Goal: Task Accomplishment & Management: Manage account settings

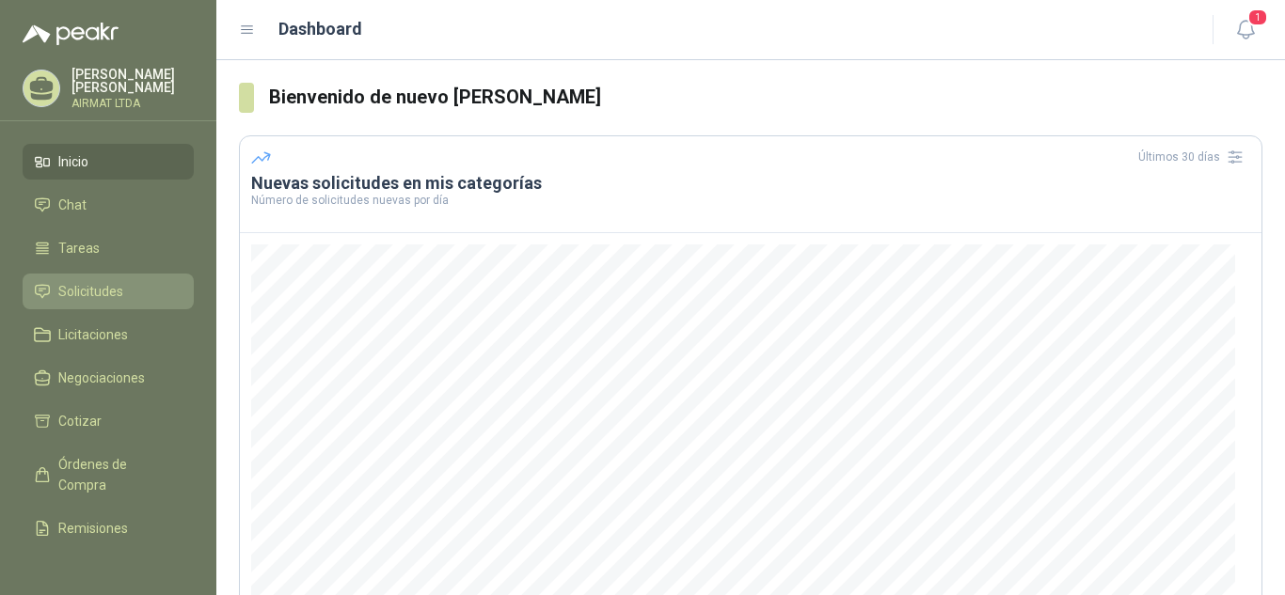
click at [84, 281] on span "Solicitudes" at bounding box center [90, 291] width 65 height 21
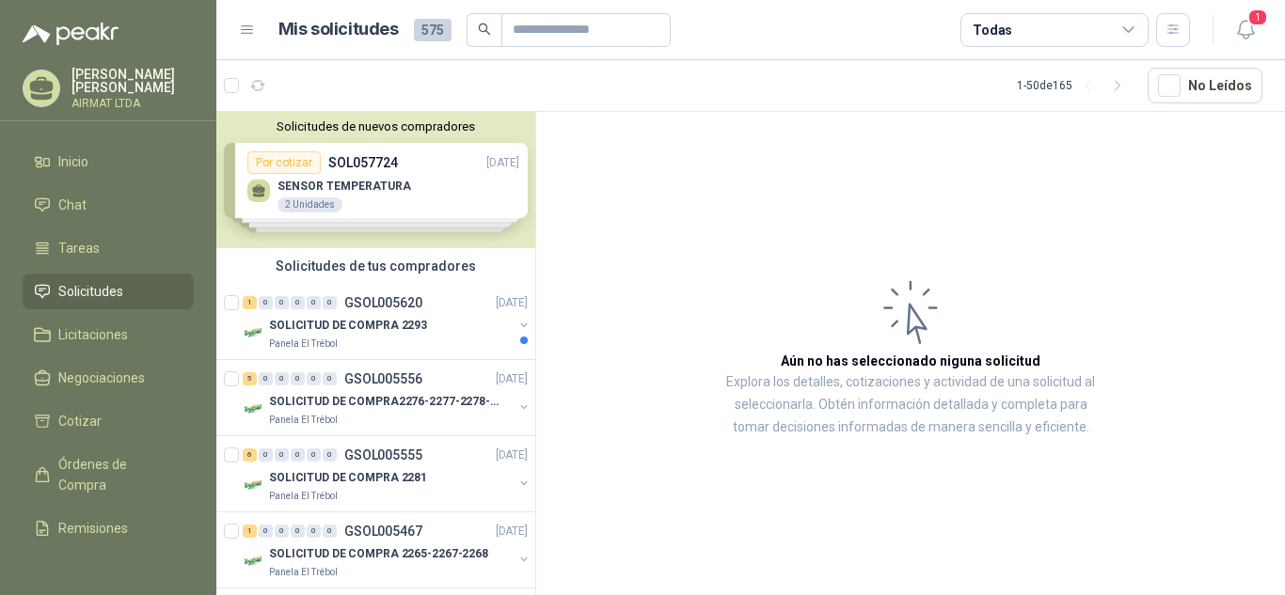
click at [362, 181] on div "Solicitudes de nuevos compradores Por cotizar SOL057724 [DATE] SENSOR TEMPERATU…" at bounding box center [375, 180] width 319 height 136
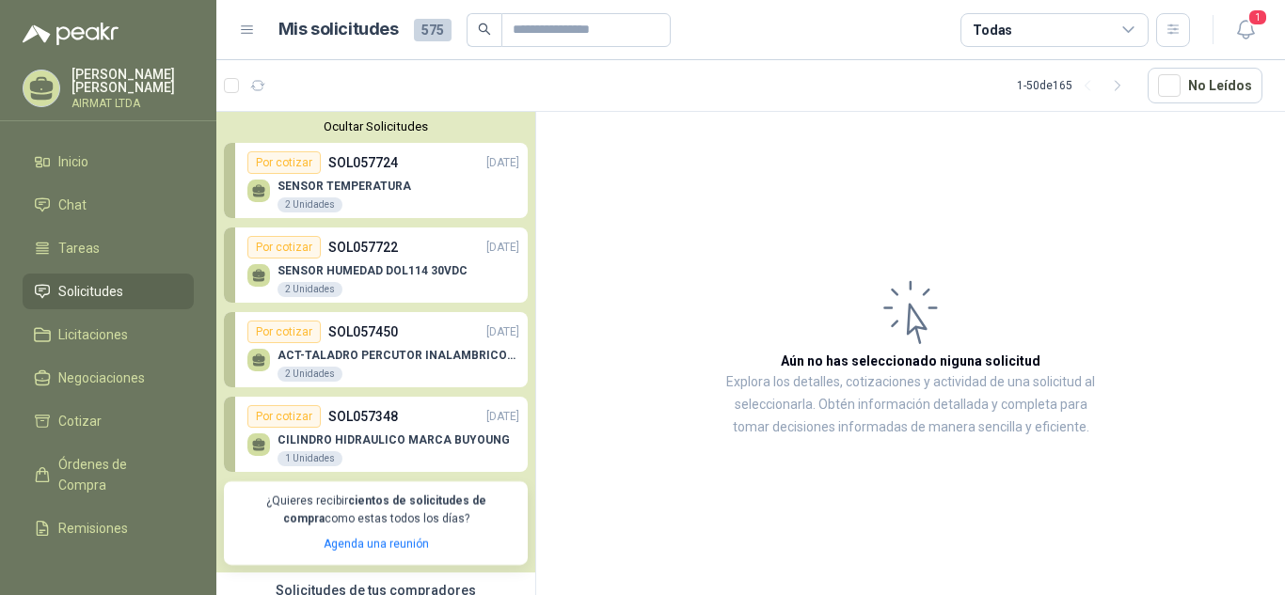
click at [379, 187] on p "SENSOR TEMPERATURA" at bounding box center [344, 186] width 134 height 13
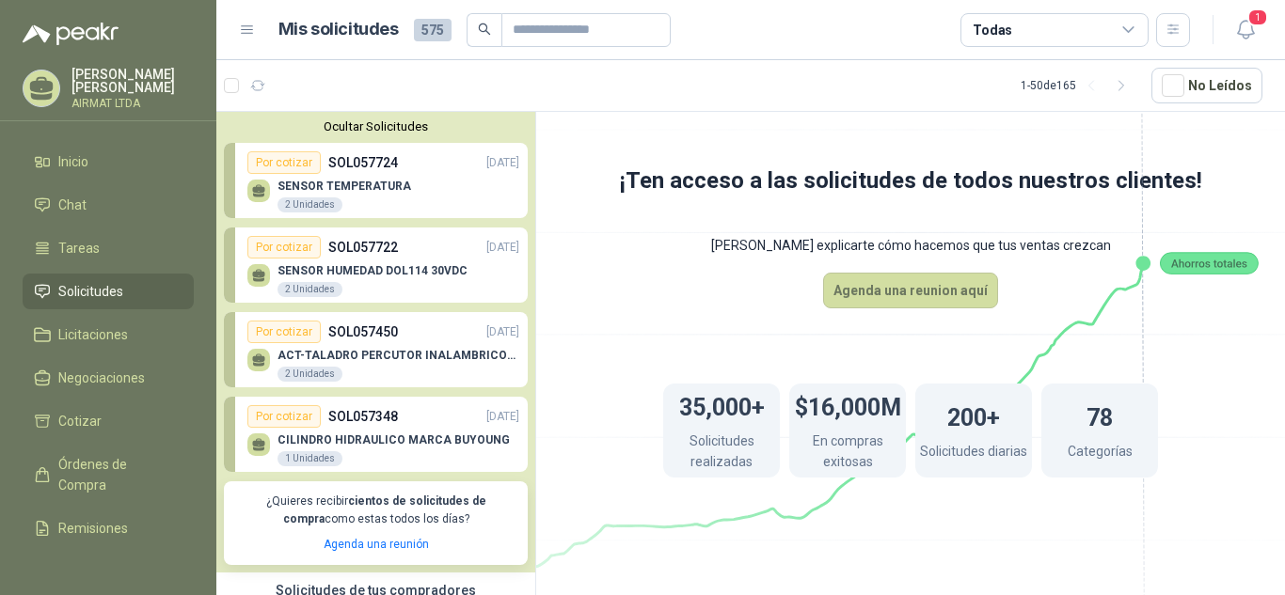
click at [347, 183] on p "SENSOR TEMPERATURA" at bounding box center [344, 186] width 134 height 13
click at [360, 262] on div "SENSOR HUMEDAD DOL114 30VDC 2 Unidades" at bounding box center [383, 278] width 272 height 39
click at [357, 358] on p "ACT-TALADRO PERCUTOR INALAMBRICO22" at bounding box center [398, 355] width 242 height 13
click at [359, 411] on p "SOL057348" at bounding box center [363, 416] width 70 height 21
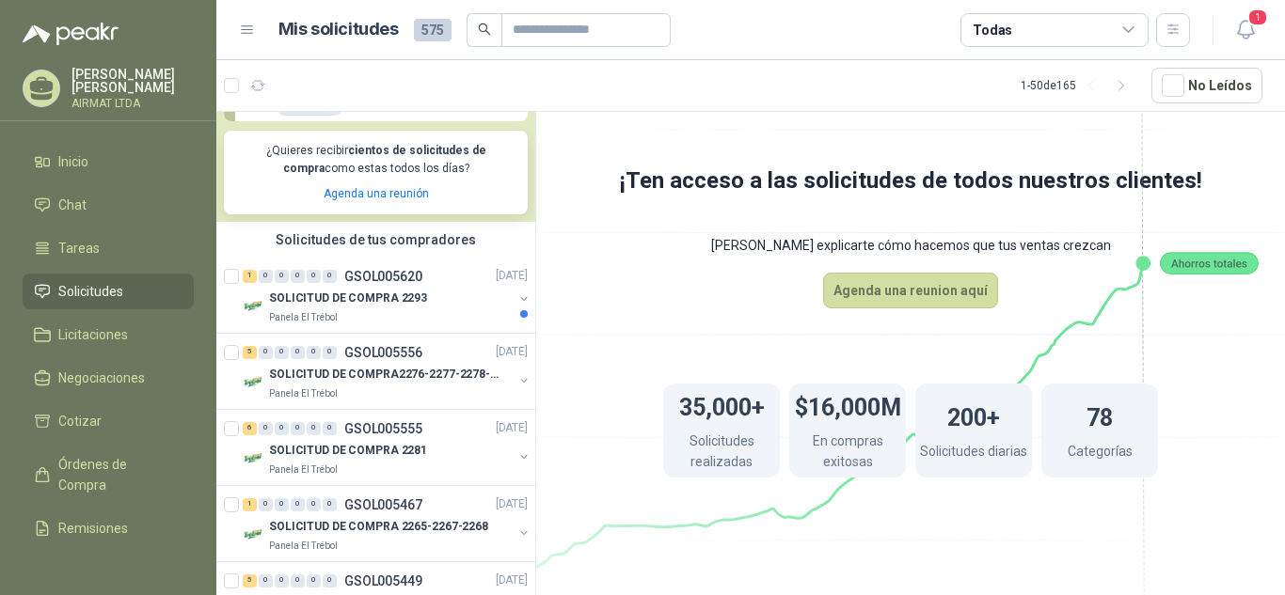
scroll to position [360, 0]
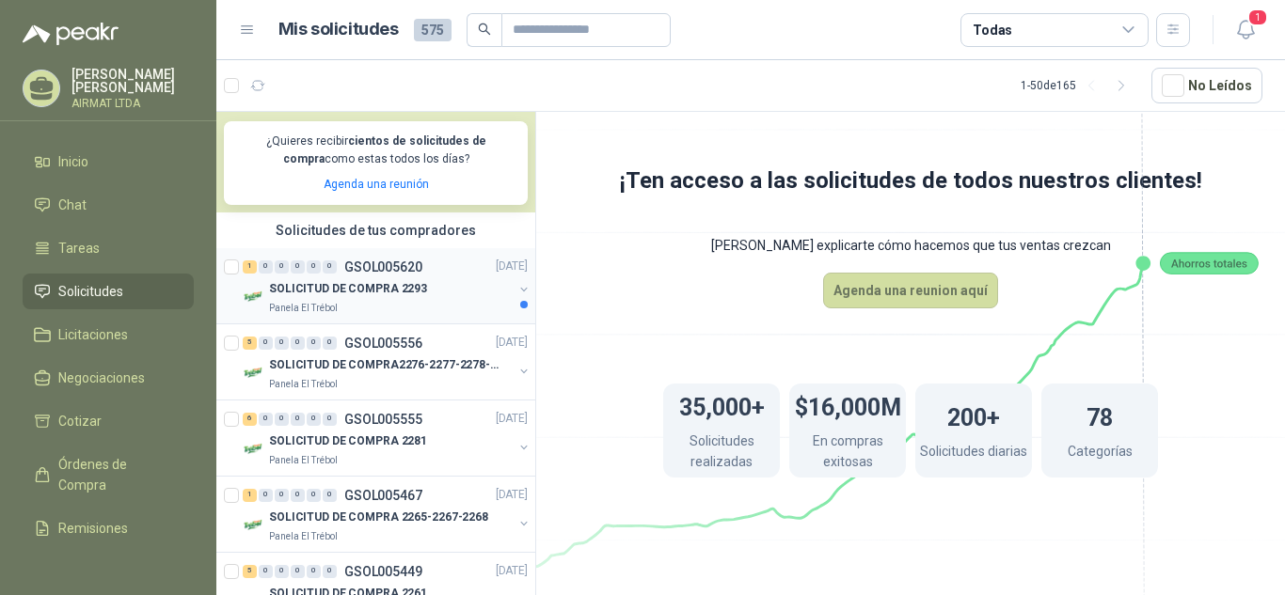
click at [333, 283] on p "SOLICITUD DE COMPRA 2293" at bounding box center [348, 289] width 158 height 18
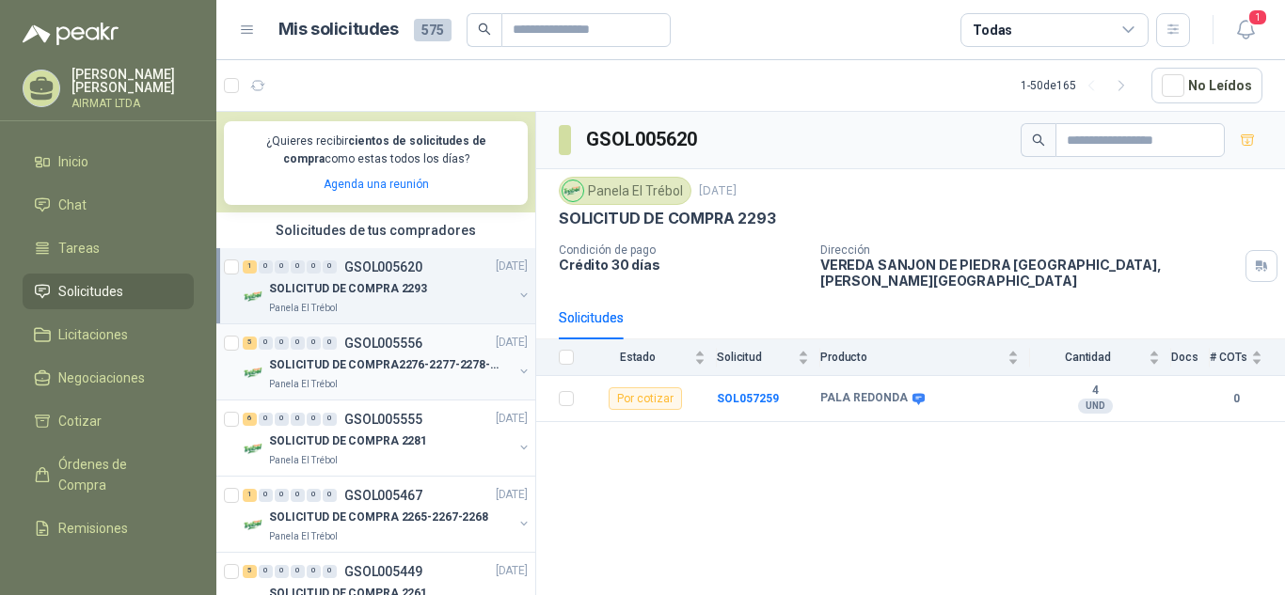
click at [347, 364] on p "SOLICITUD DE COMPRA2276-2277-2278-2284-2285-" at bounding box center [386, 365] width 234 height 18
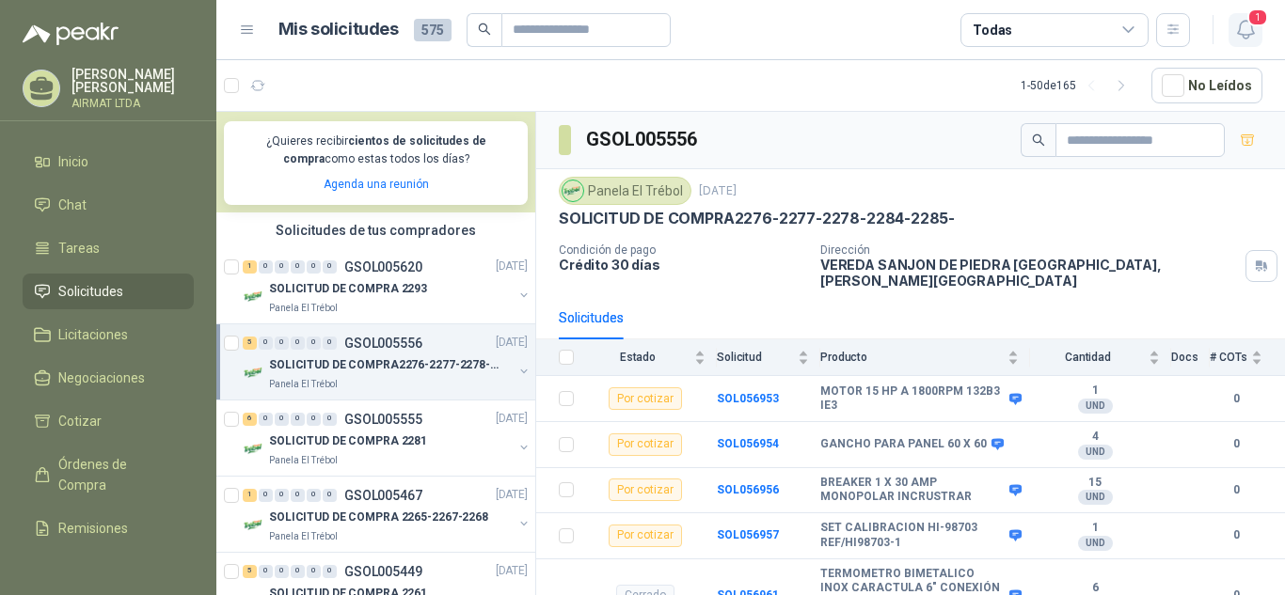
click at [1249, 22] on span "1" at bounding box center [1257, 17] width 21 height 18
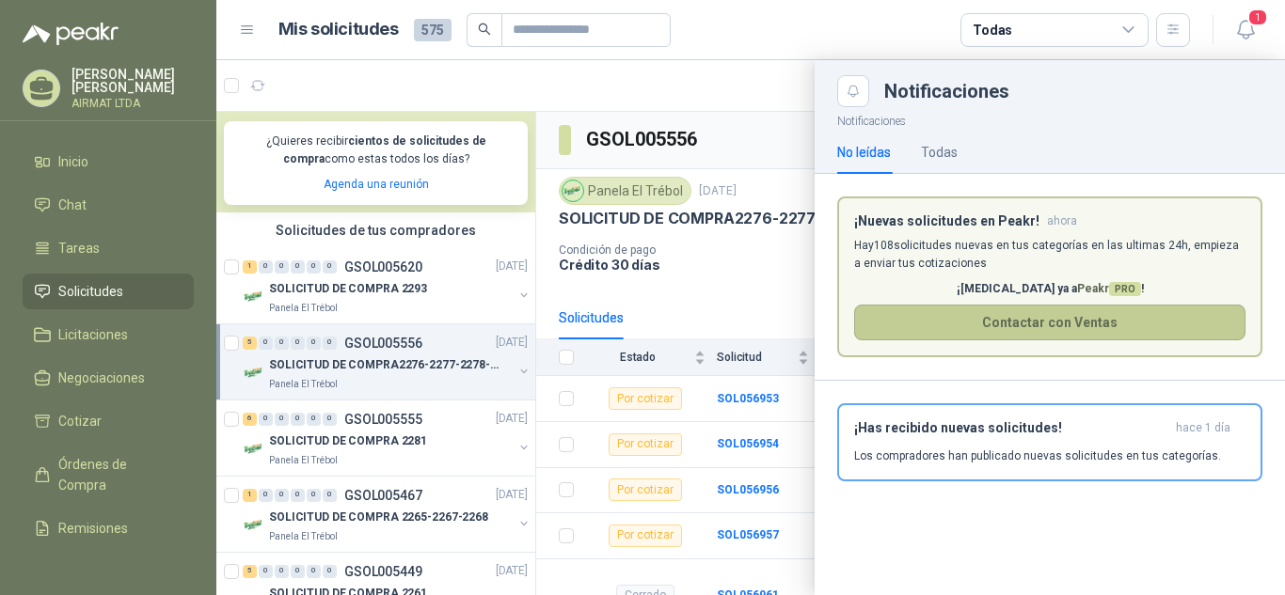
click at [1056, 320] on button "Contactar con Ventas" at bounding box center [1049, 323] width 391 height 36
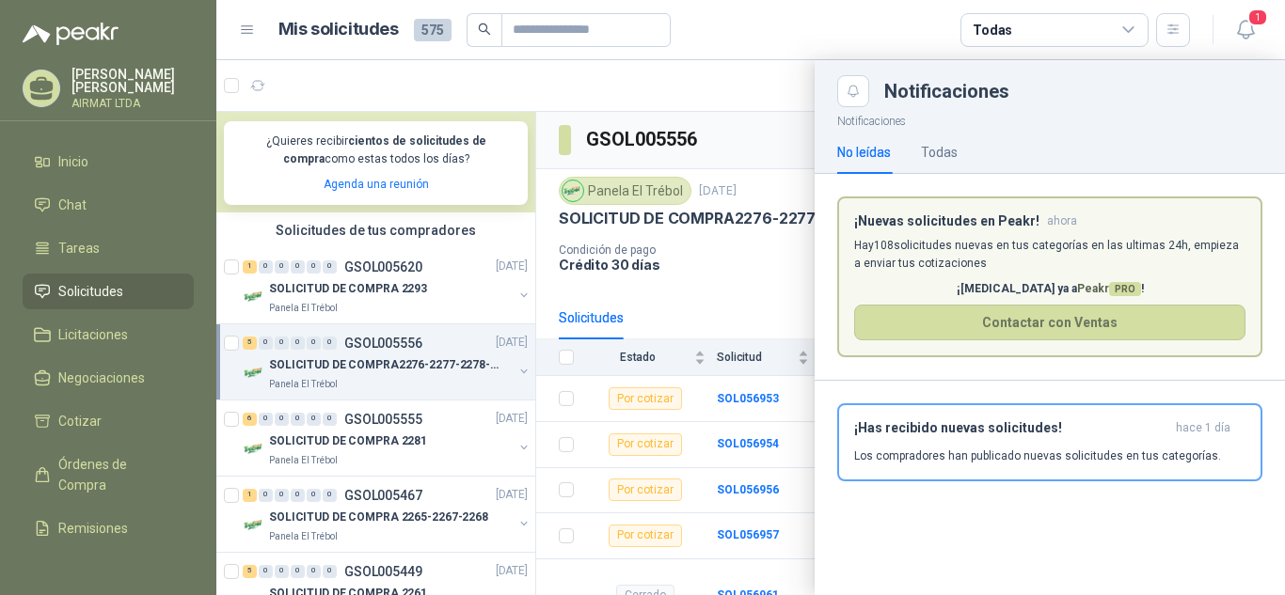
click at [779, 105] on div at bounding box center [750, 327] width 1068 height 535
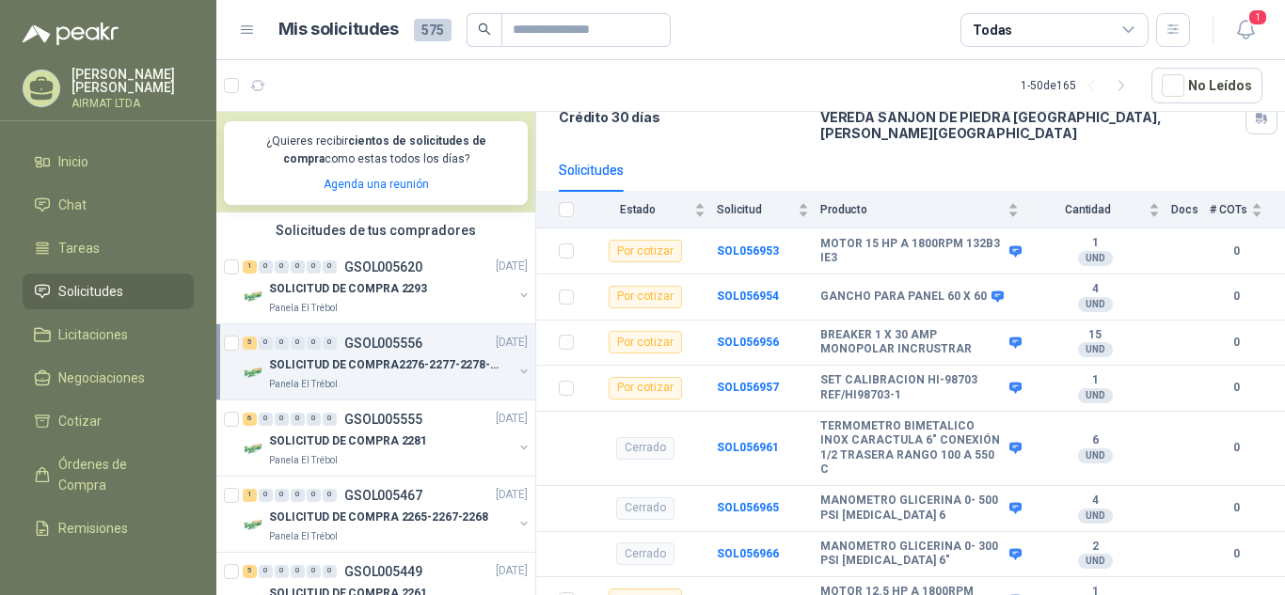
scroll to position [156, 0]
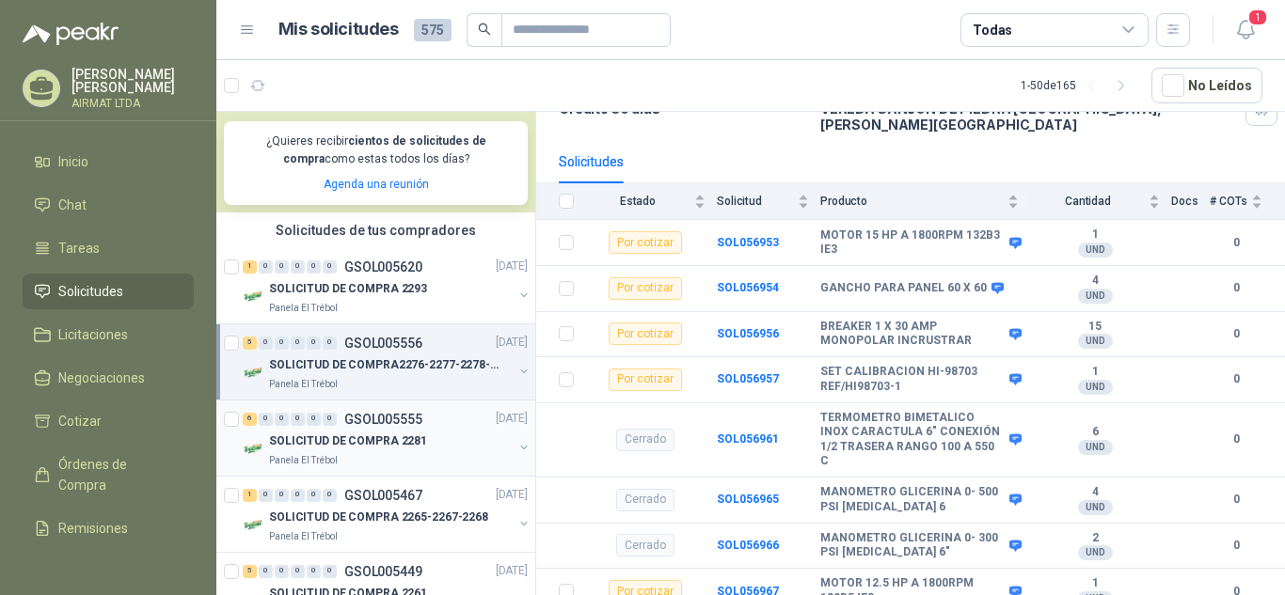
click at [394, 439] on p "SOLICITUD DE COMPRA 2281" at bounding box center [348, 442] width 158 height 18
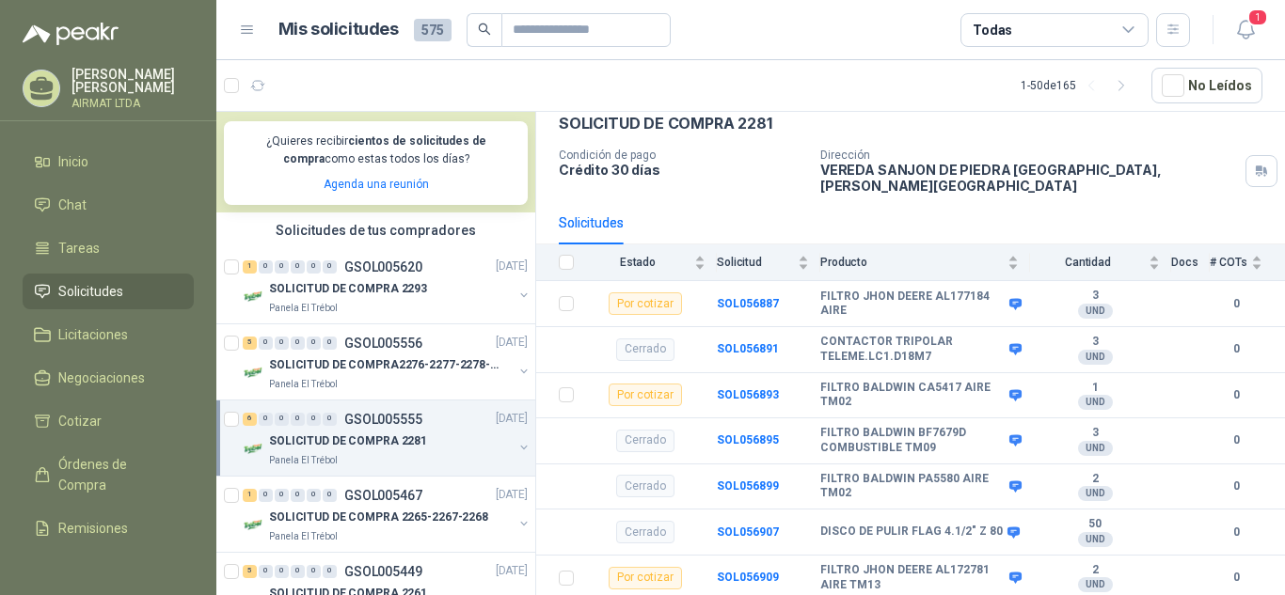
scroll to position [118, 0]
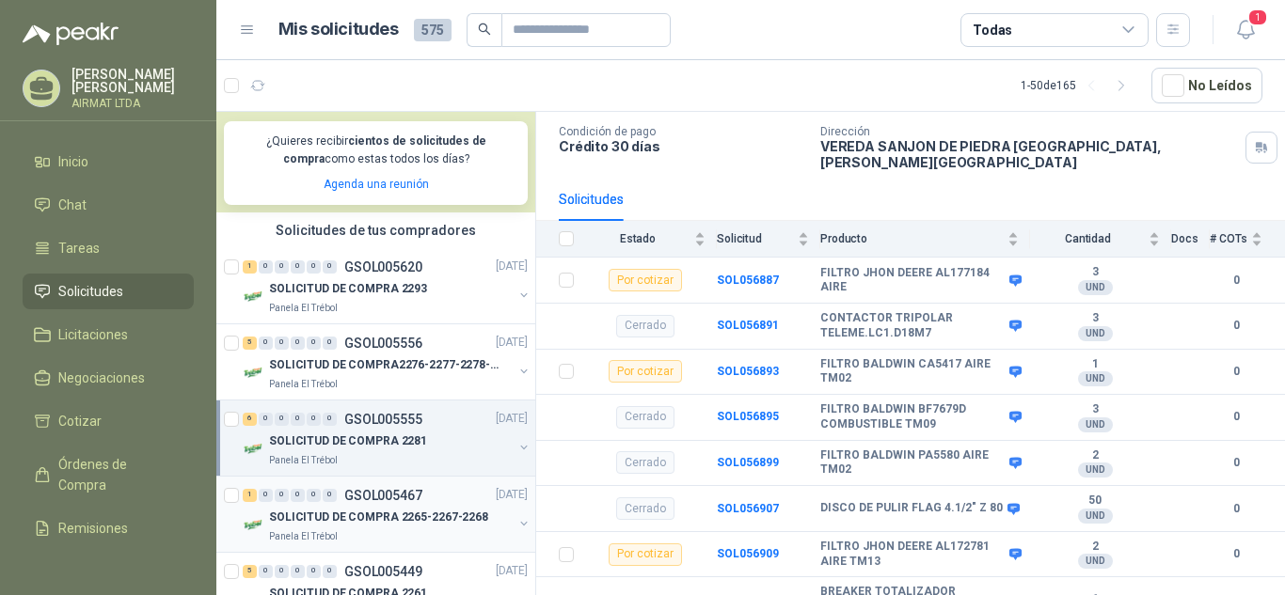
click at [386, 509] on div "SOLICITUD DE COMPRA 2265-2267-2268" at bounding box center [391, 518] width 244 height 23
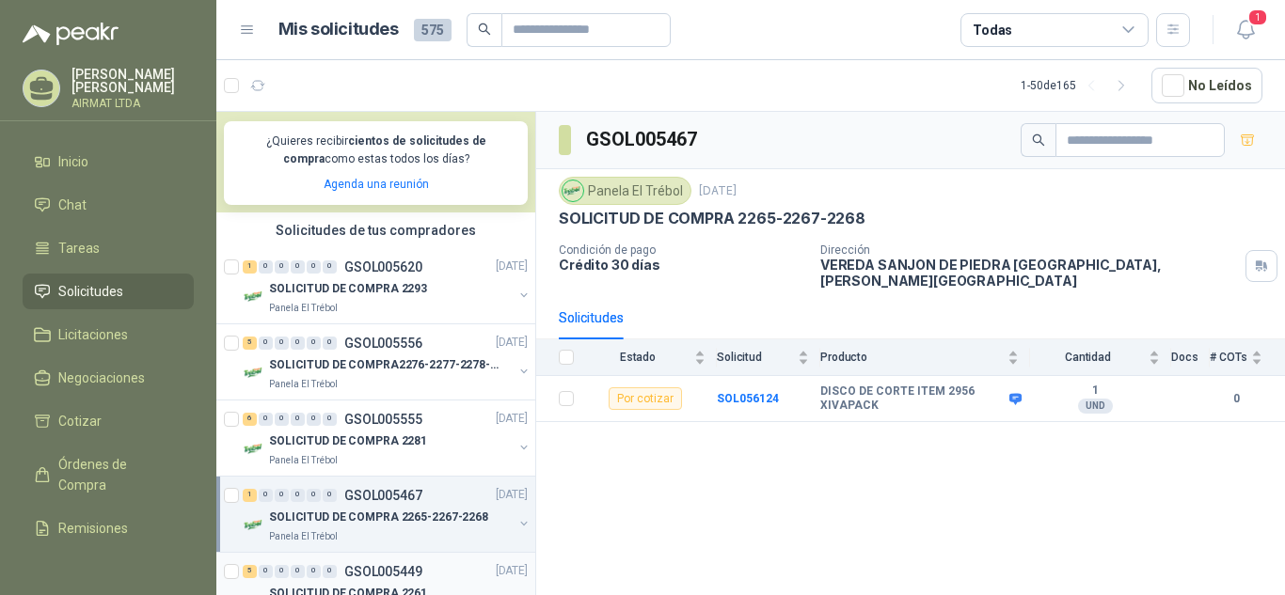
click at [373, 574] on p "GSOL005449" at bounding box center [383, 571] width 78 height 13
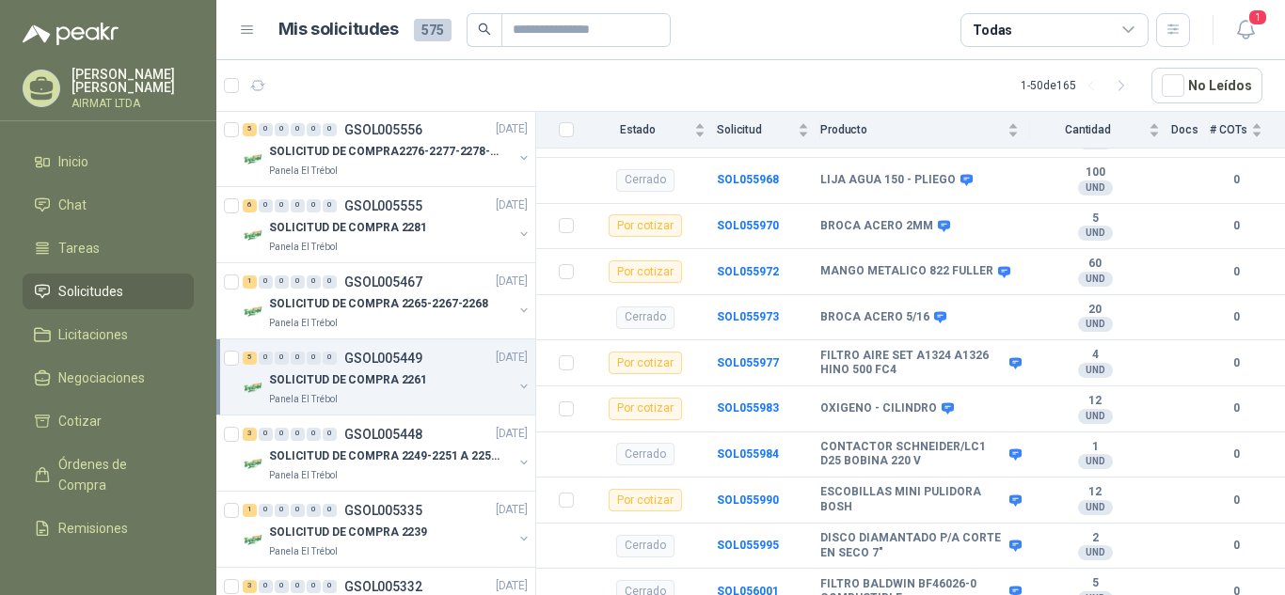
scroll to position [583, 0]
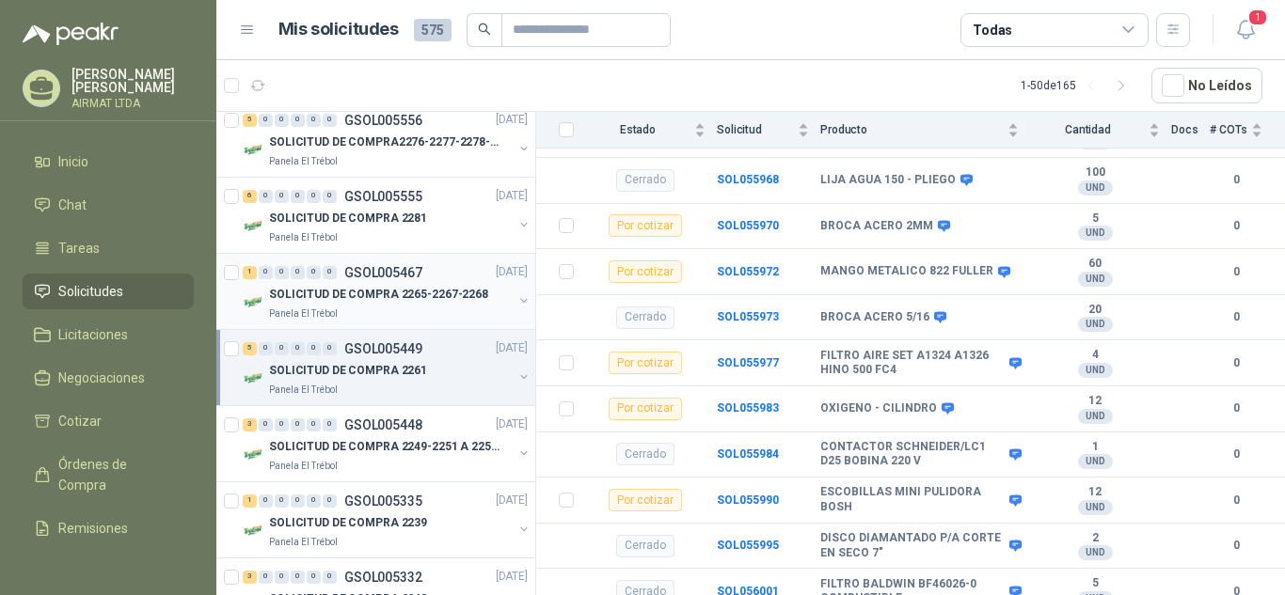
click at [373, 287] on p "SOLICITUD DE COMPRA 2265-2267-2268" at bounding box center [378, 295] width 219 height 18
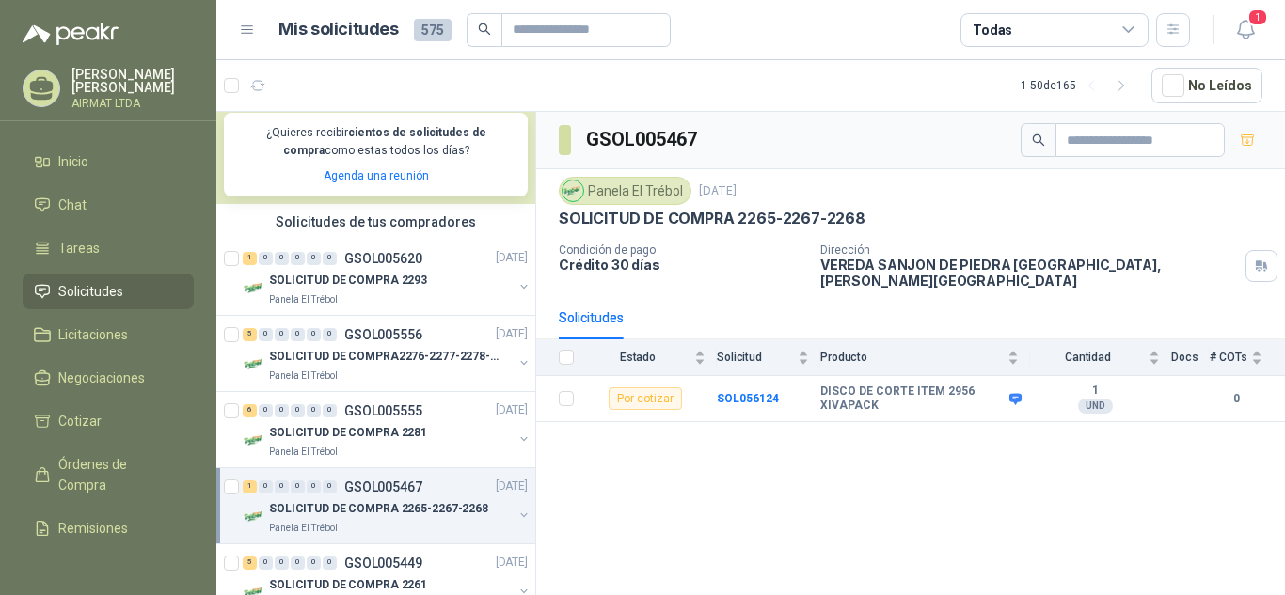
scroll to position [377, 0]
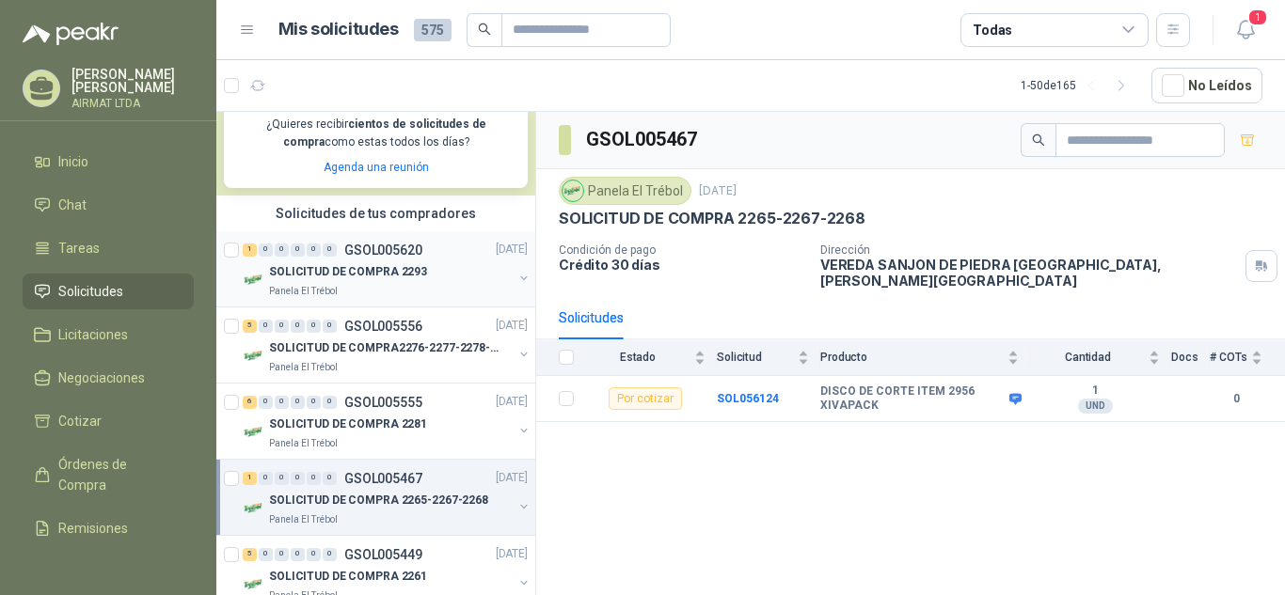
click at [375, 264] on p "SOLICITUD DE COMPRA 2293" at bounding box center [348, 272] width 158 height 18
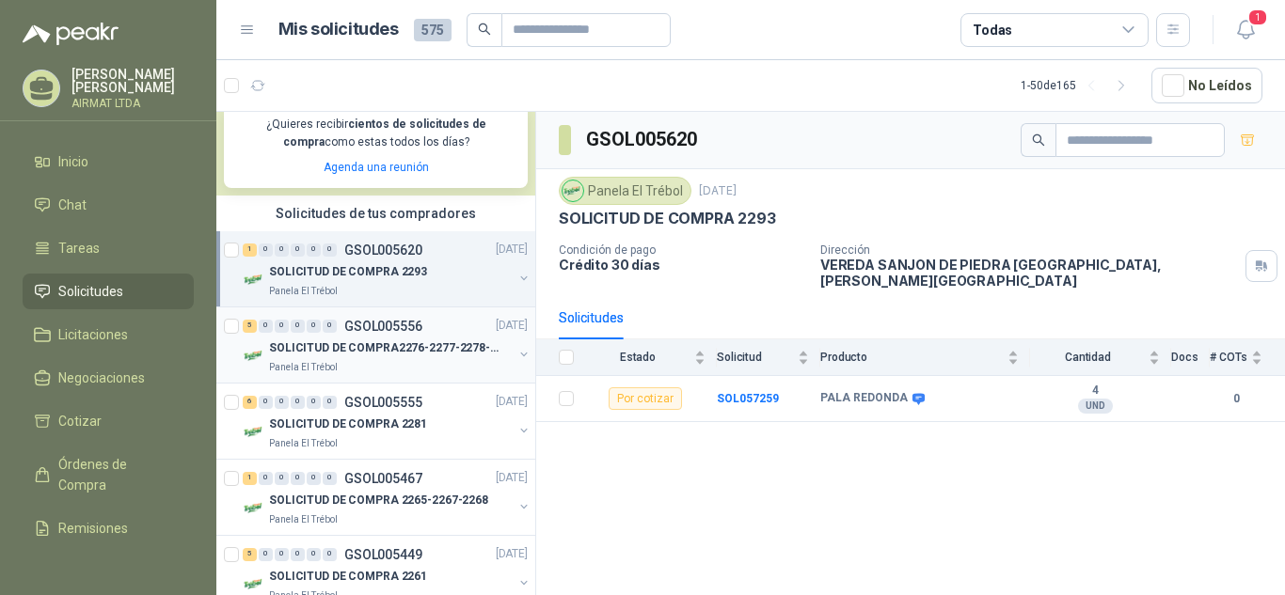
click at [380, 337] on div "5 0 0 0 0 0 GSOL005556 [DATE]" at bounding box center [387, 326] width 289 height 23
